Goal: Task Accomplishment & Management: Manage account settings

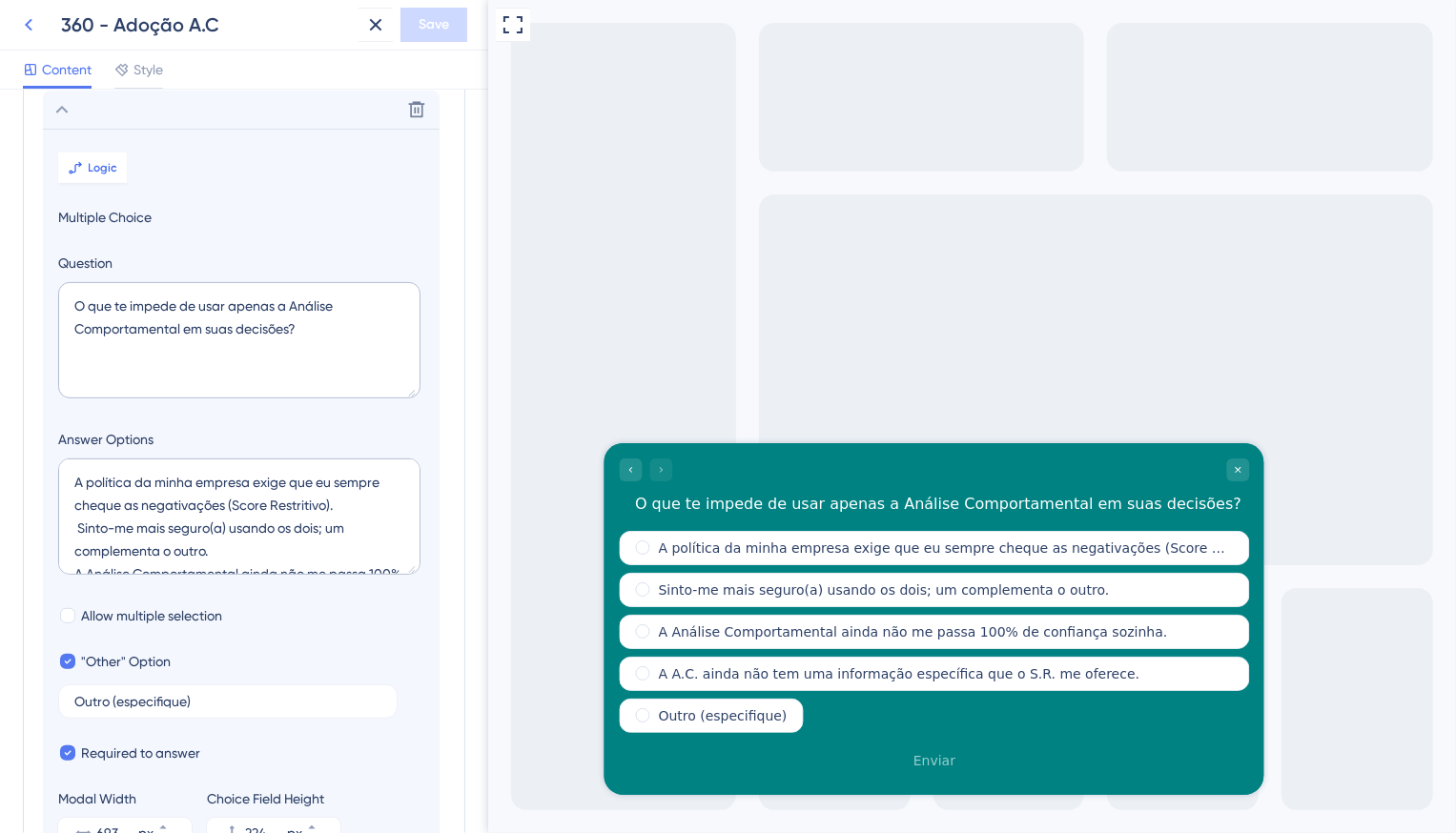
click at [24, 18] on icon at bounding box center [28, 24] width 23 height 23
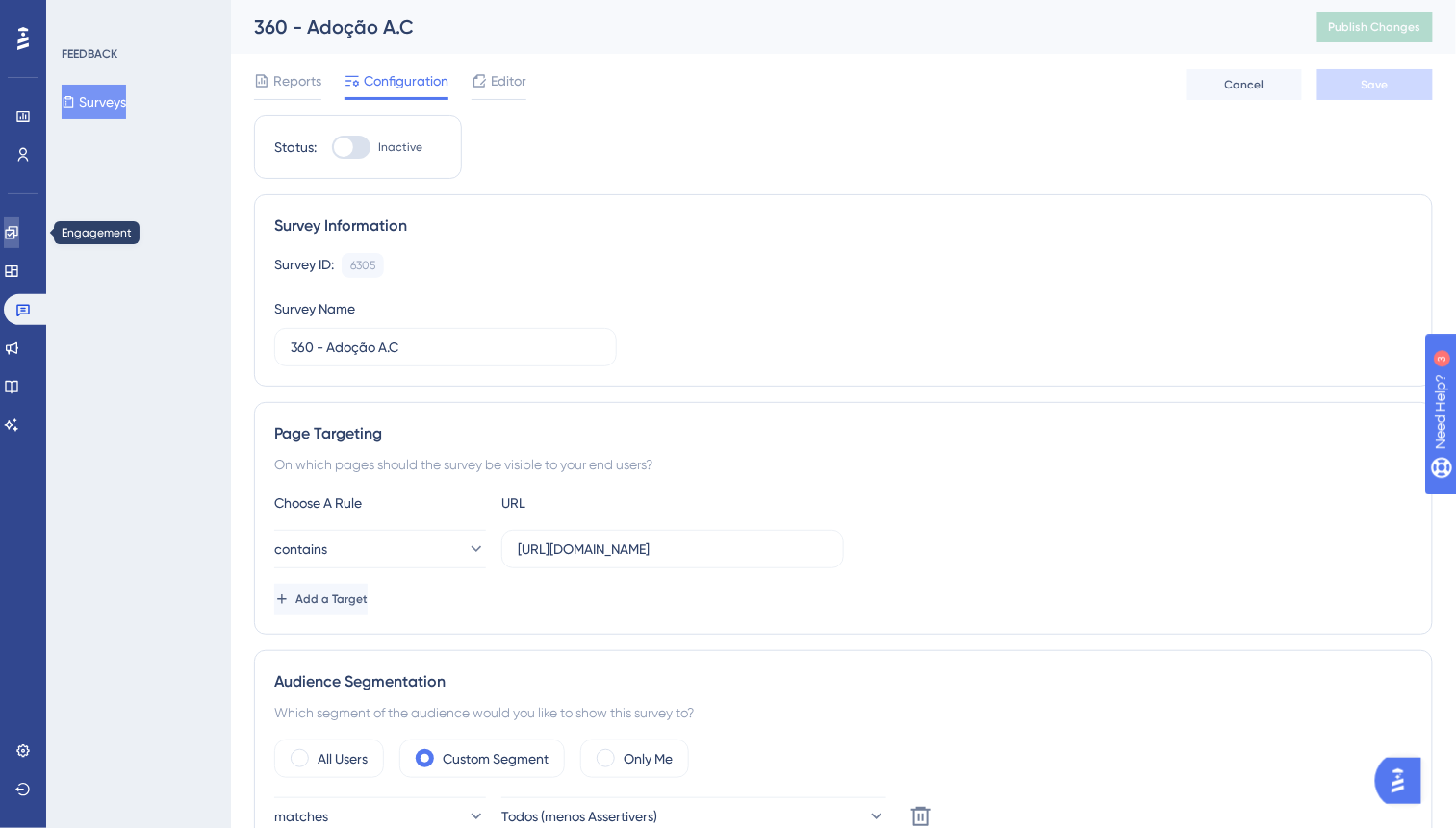
click at [14, 231] on icon at bounding box center [11, 232] width 15 height 15
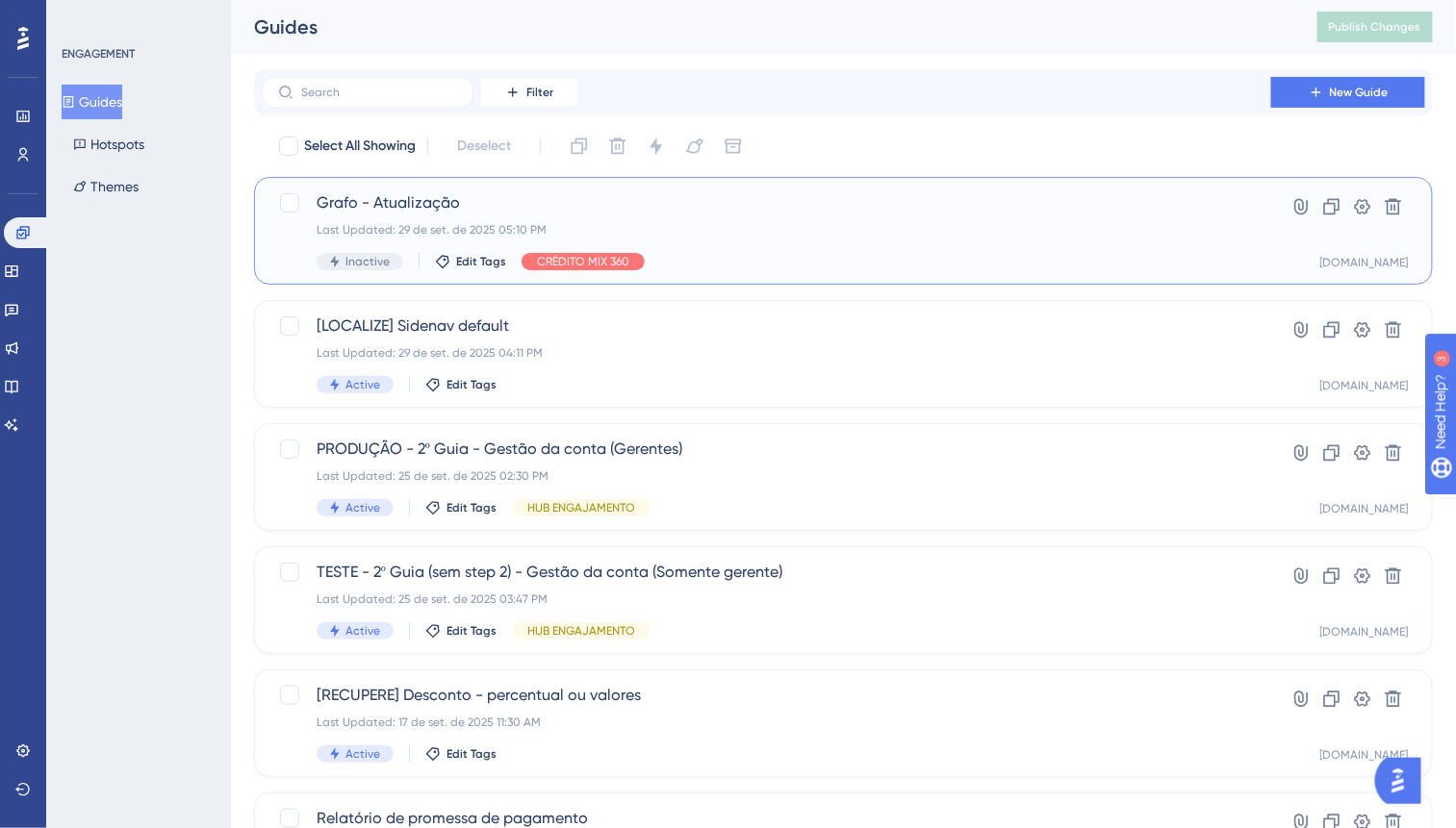
click at [756, 249] on div "Grafo - Atualização Last Updated: [DATE] 05:10 PM Inactive Edit Tags CRÉDITO MI…" at bounding box center [766, 231] width 900 height 79
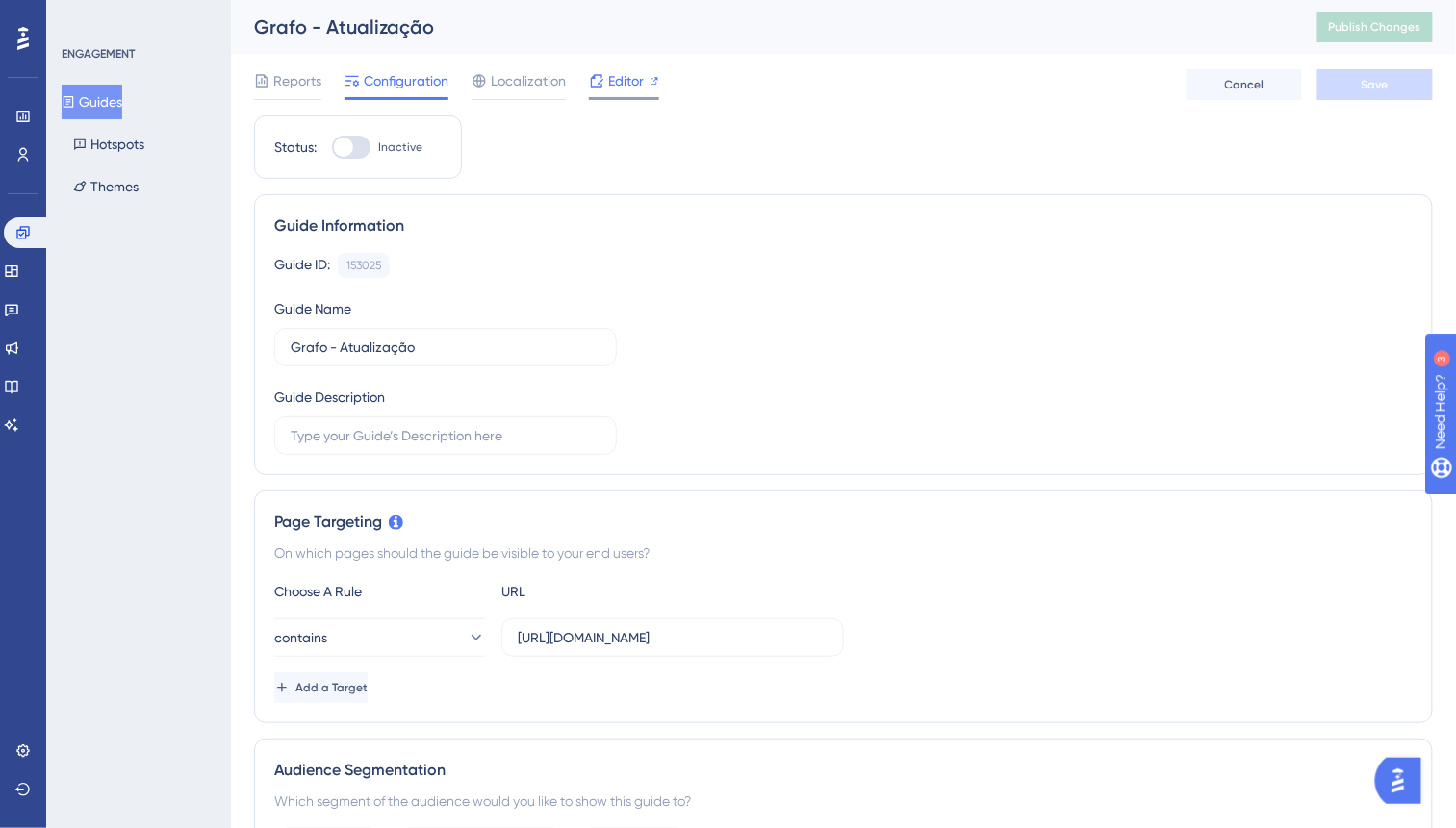
click at [610, 90] on span "Editor" at bounding box center [626, 80] width 36 height 23
click at [349, 152] on div at bounding box center [343, 147] width 19 height 19
click at [332, 148] on input "Inactive" at bounding box center [331, 147] width 1 height 1
checkbox input "true"
click at [1374, 85] on span "Save" at bounding box center [1374, 84] width 27 height 15
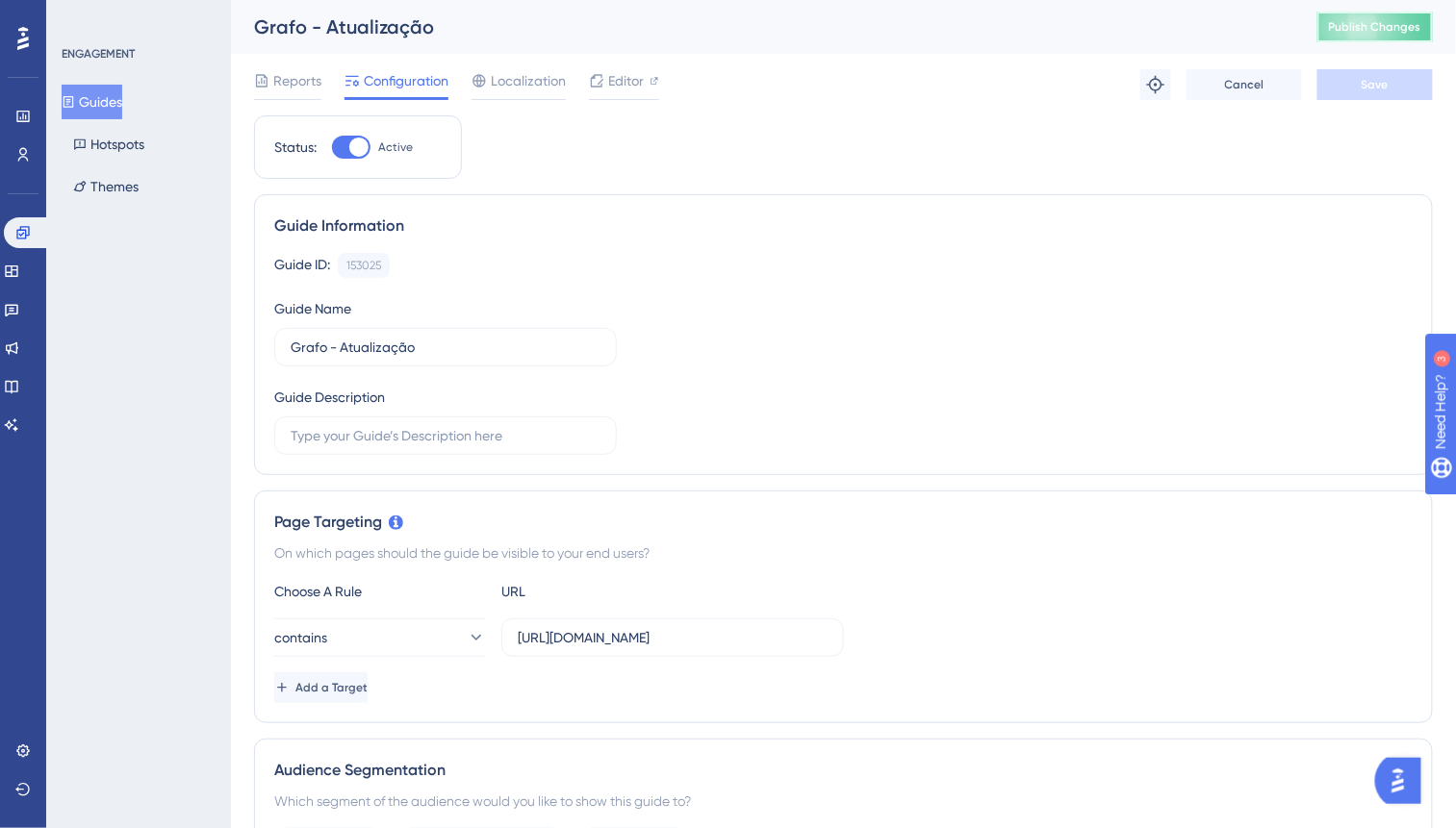
click at [1376, 29] on button "Publish Changes" at bounding box center [1375, 27] width 116 height 31
